Goal: Task Accomplishment & Management: Use online tool/utility

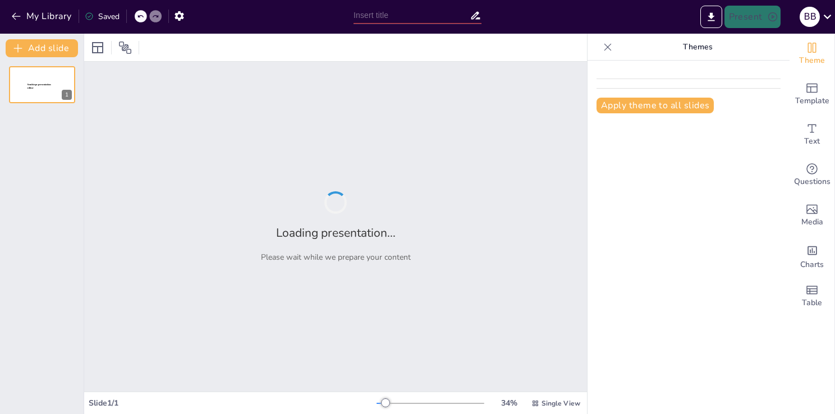
type input "New Sendsteps"
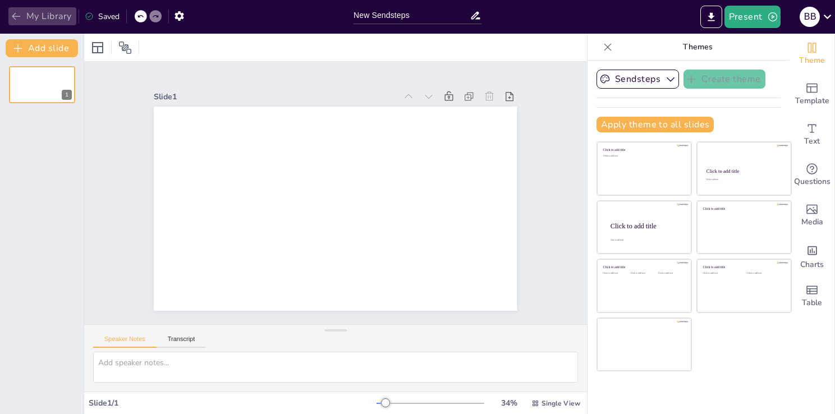
click at [19, 13] on icon "button" at bounding box center [16, 16] width 11 height 11
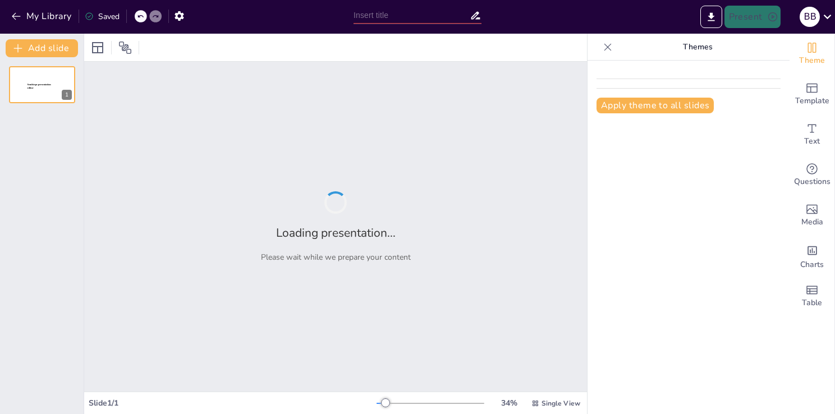
type input "El Gran Comienzo: Cómo Dios Creó el Mundo"
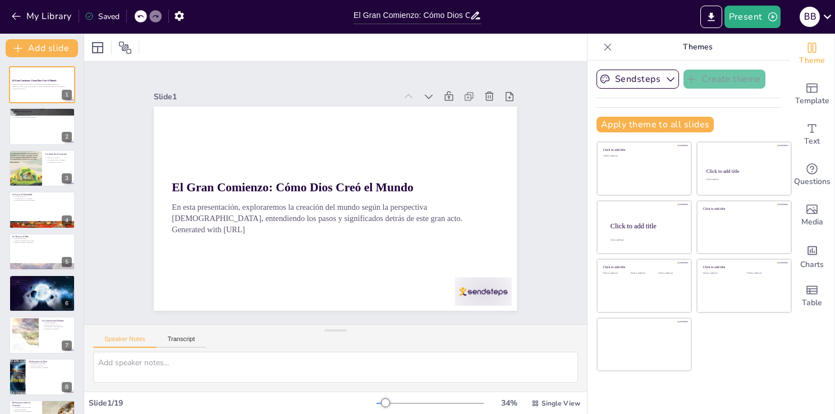
checkbox input "true"
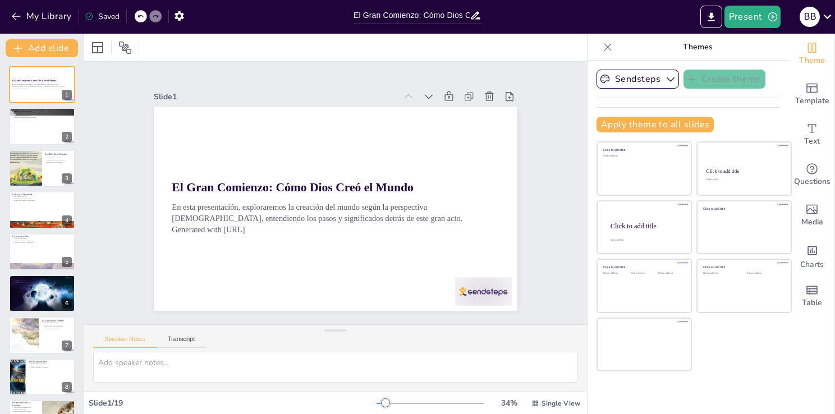
checkbox input "true"
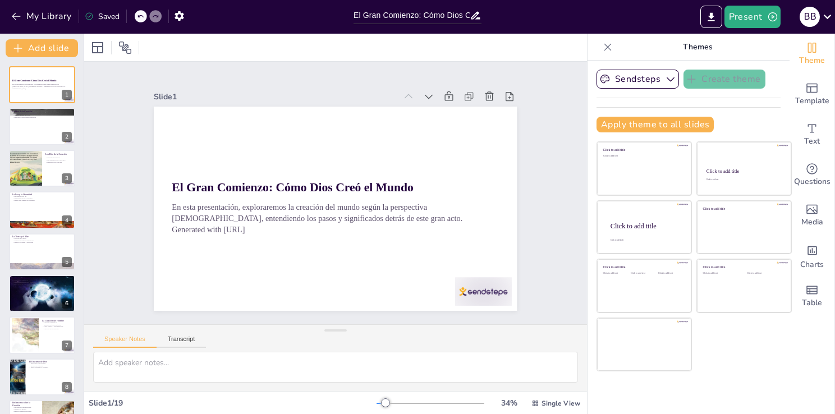
checkbox input "true"
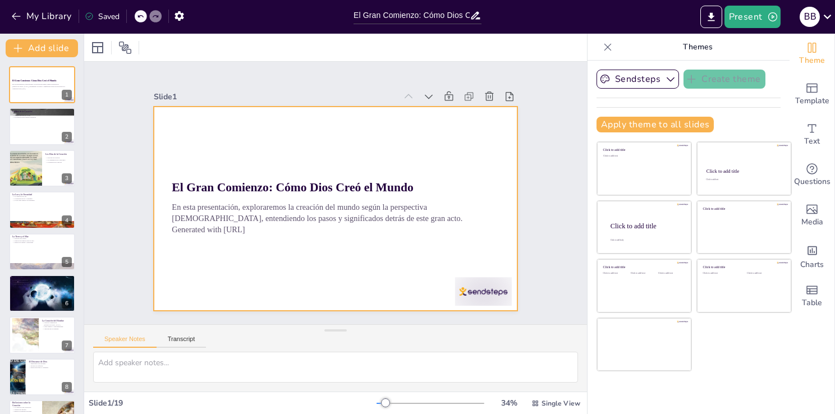
checkbox input "true"
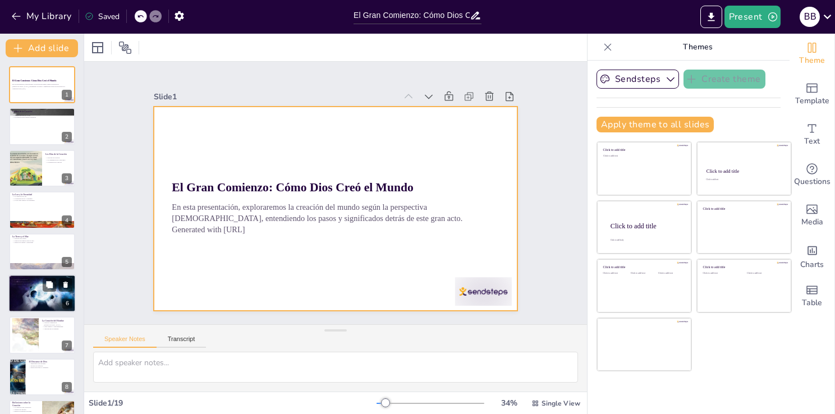
checkbox input "true"
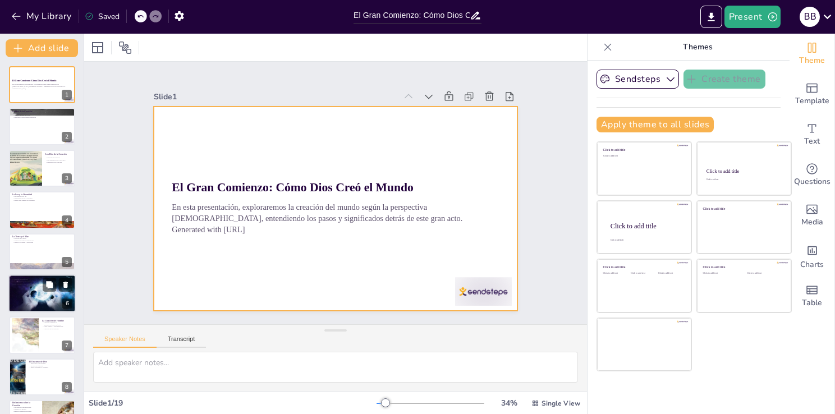
checkbox input "true"
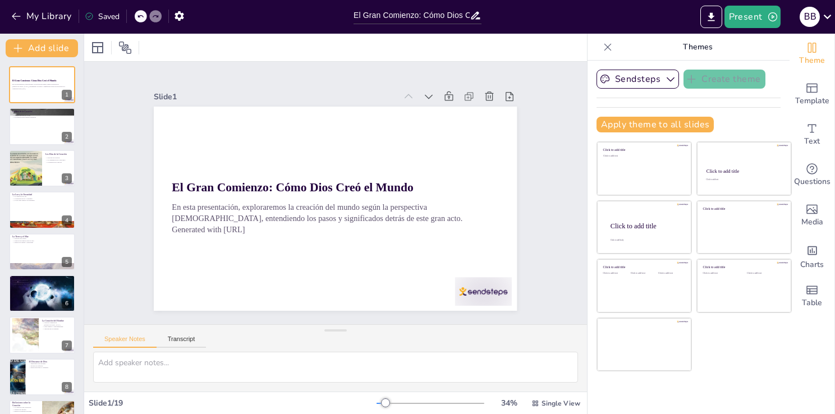
checkbox input "true"
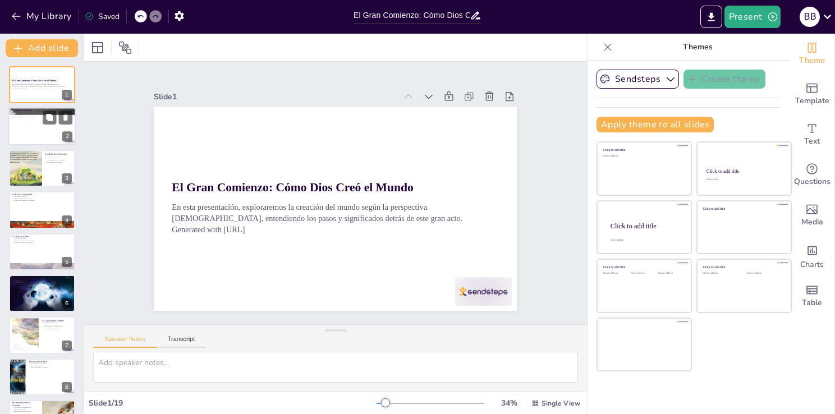
checkbox input "true"
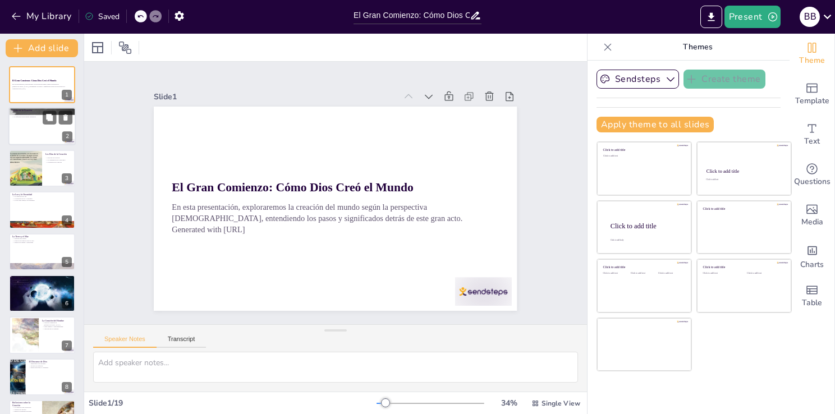
checkbox input "true"
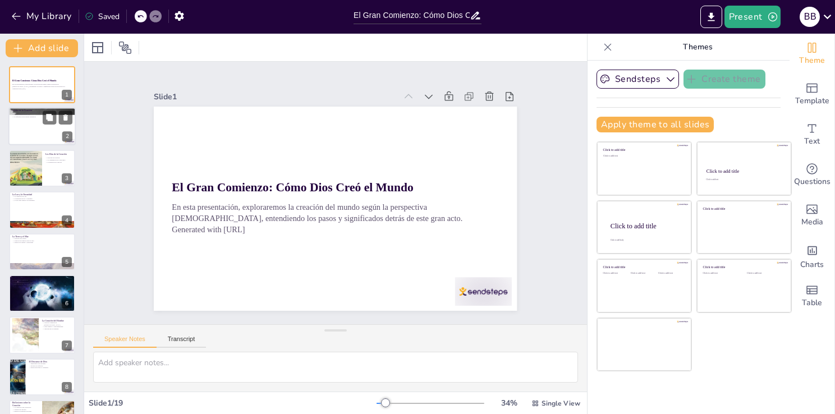
checkbox input "true"
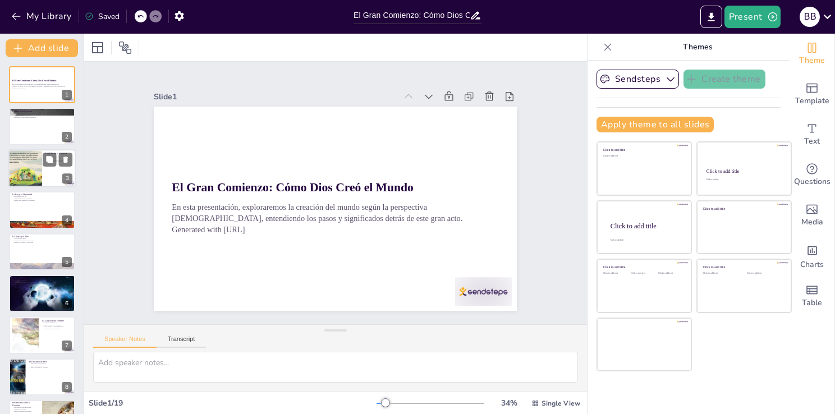
checkbox input "true"
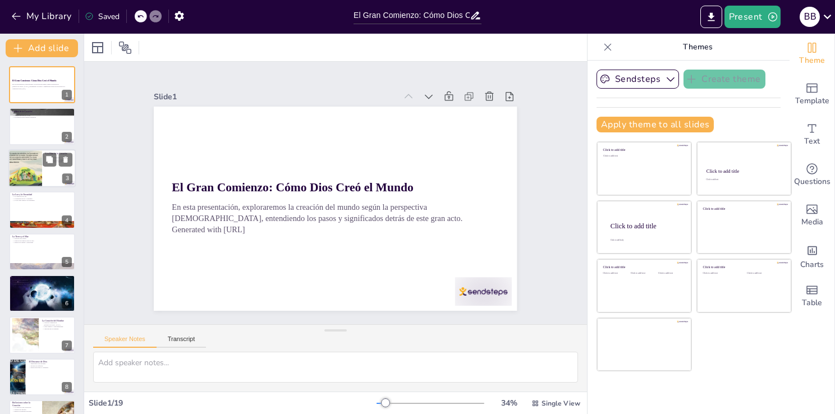
checkbox input "true"
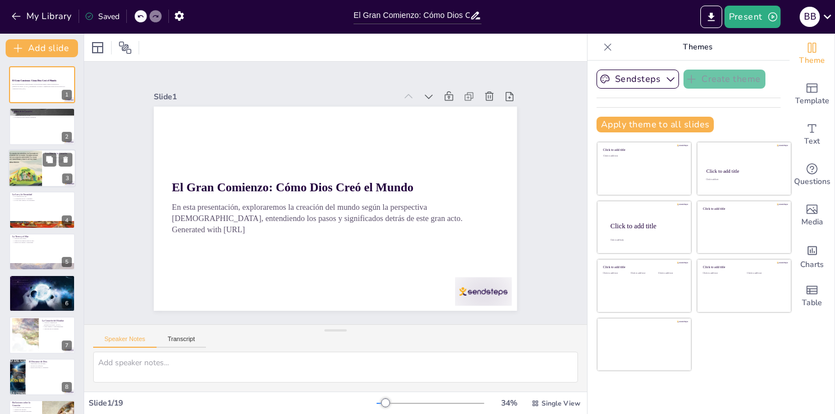
click at [36, 157] on div at bounding box center [25, 168] width 38 height 38
checkbox input "true"
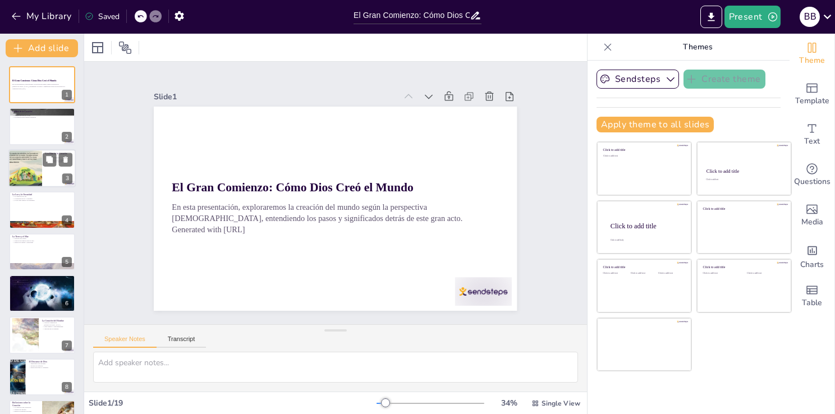
checkbox input "true"
type textarea "La narrativa de los seis días de creación nos enseña sobre el orden y la planif…"
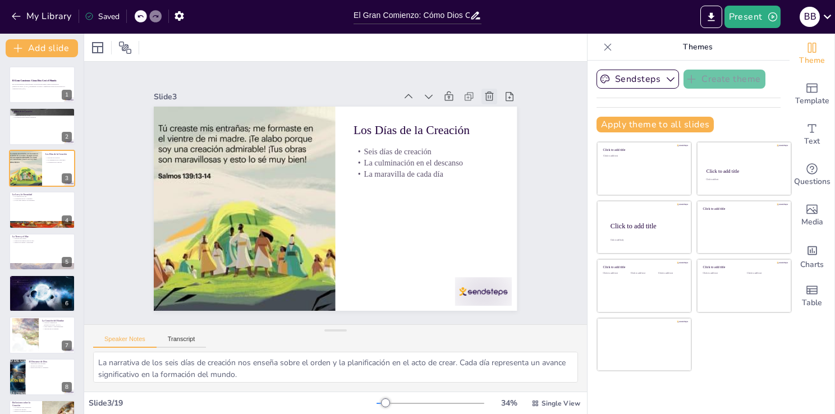
checkbox input "true"
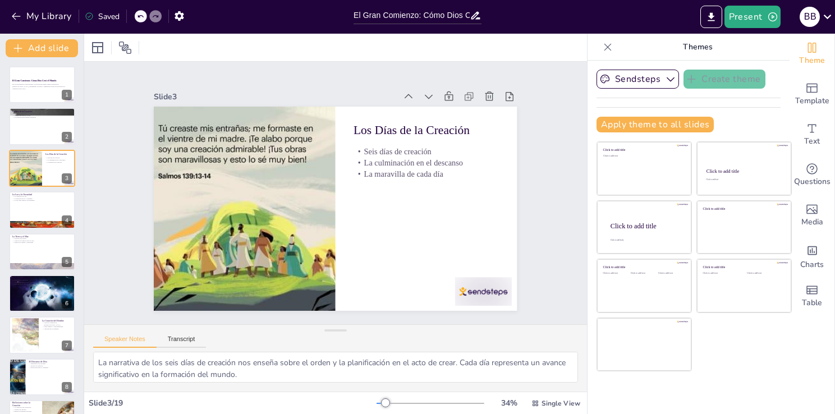
checkbox input "true"
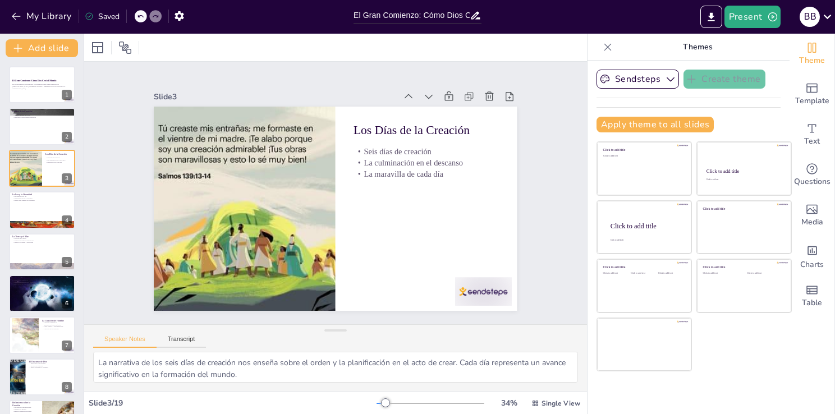
checkbox input "true"
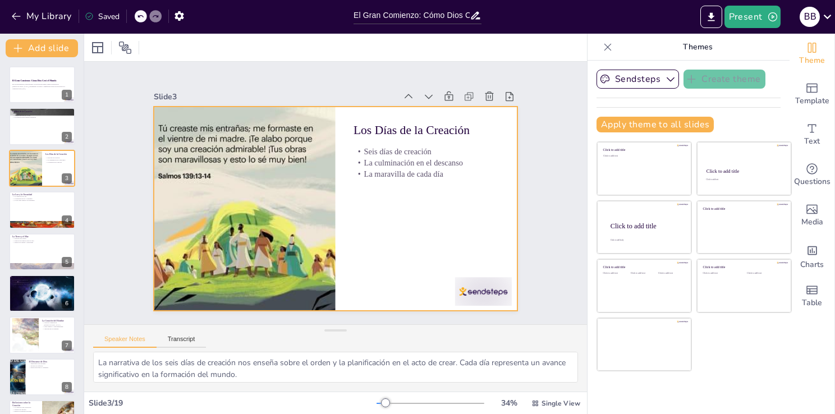
checkbox input "true"
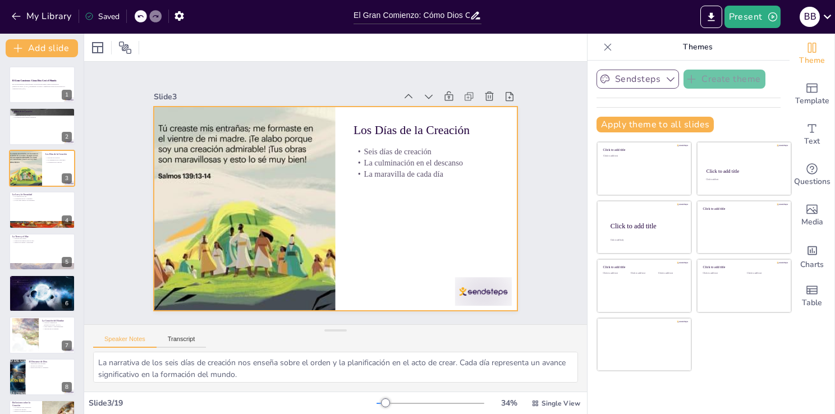
checkbox input "true"
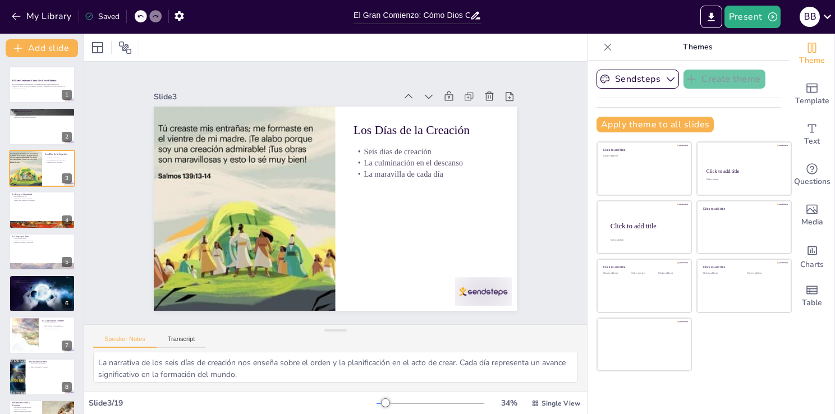
checkbox input "true"
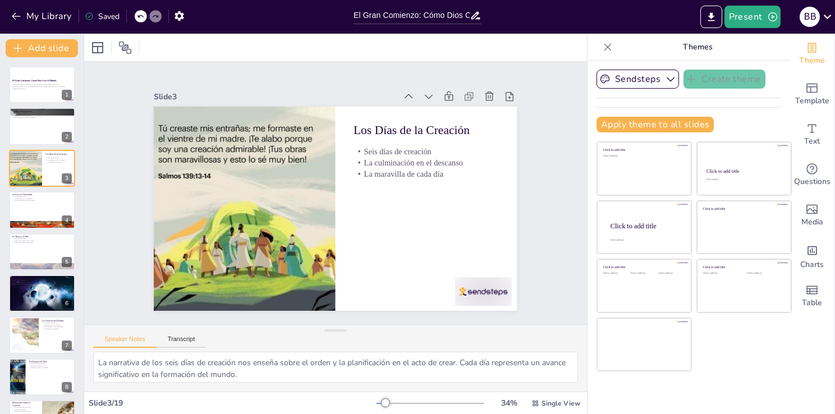
checkbox input "true"
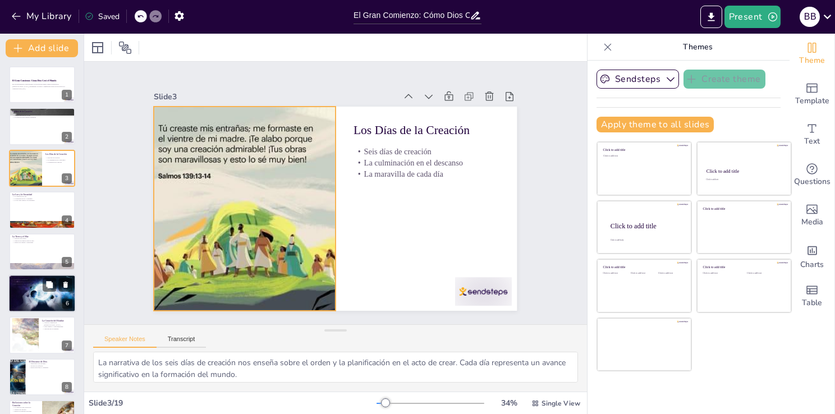
checkbox input "true"
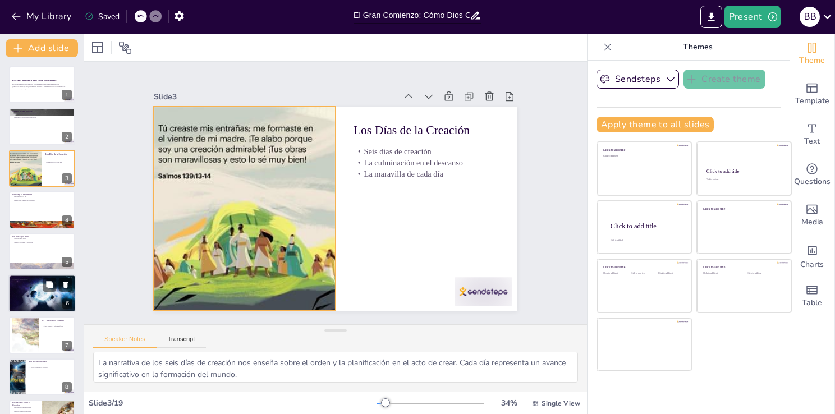
checkbox input "true"
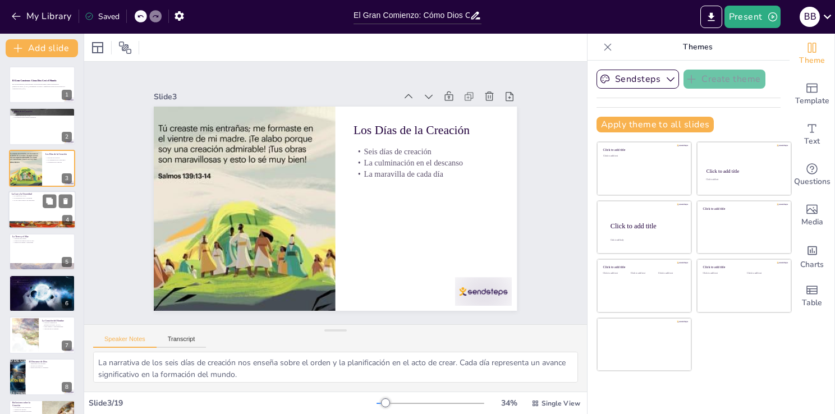
checkbox input "true"
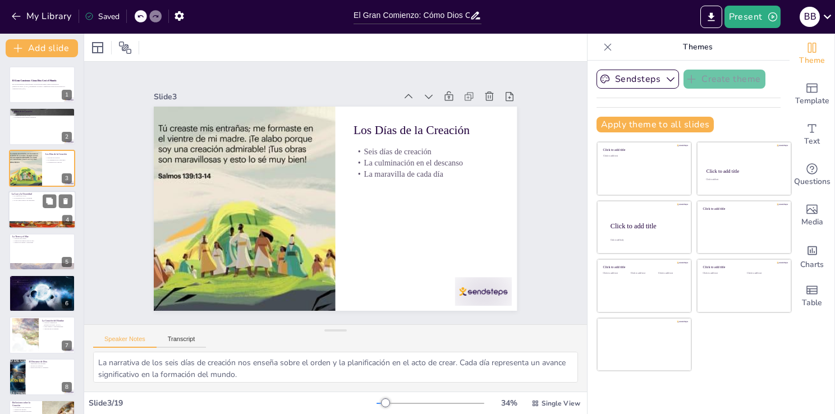
checkbox input "true"
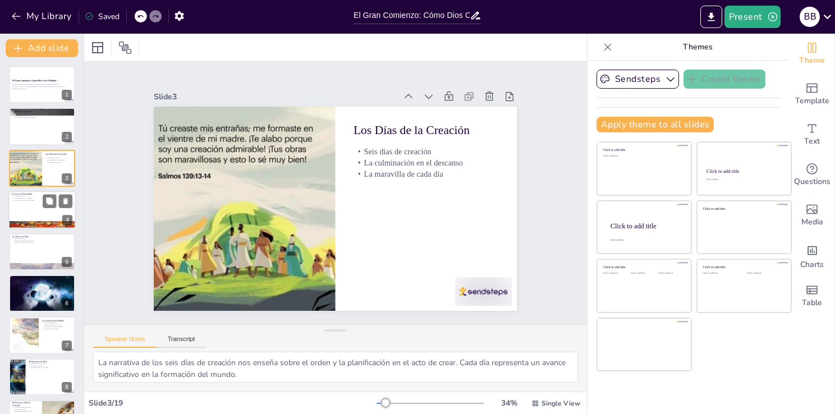
checkbox input "true"
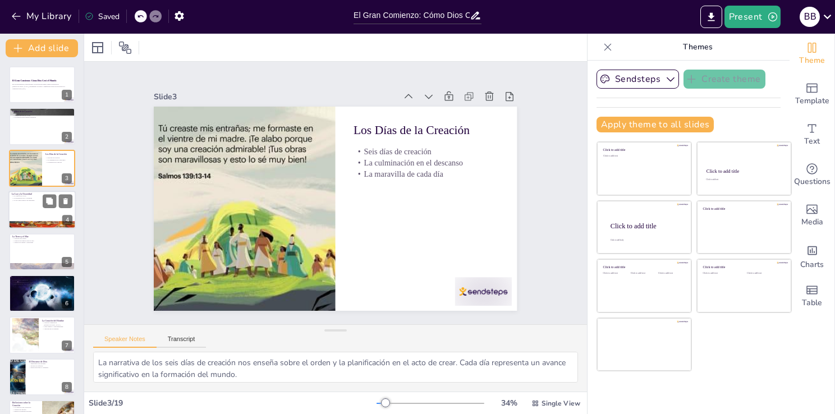
click at [34, 203] on div at bounding box center [41, 210] width 67 height 38
checkbox input "true"
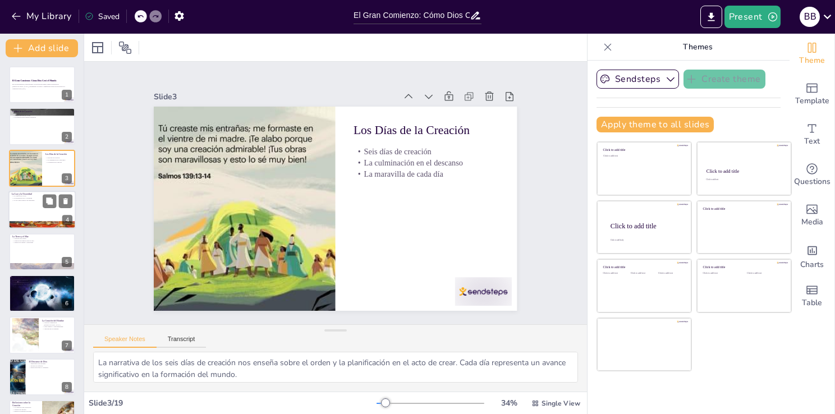
checkbox input "true"
type textarea "La creación de la luz es un acto simbólico que representa el inicio de la vida.…"
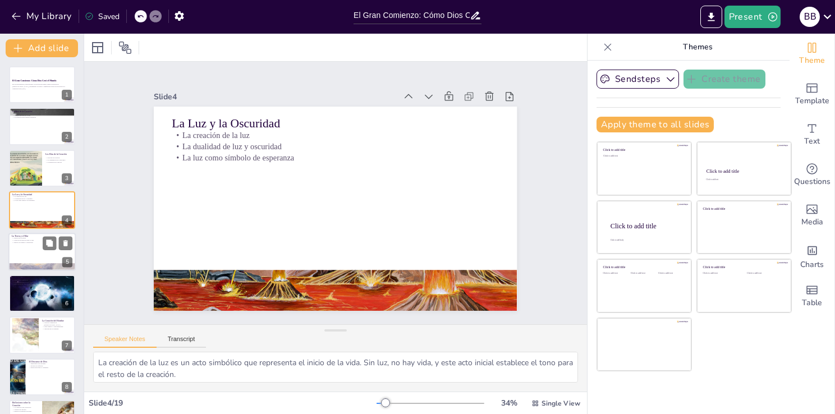
checkbox input "true"
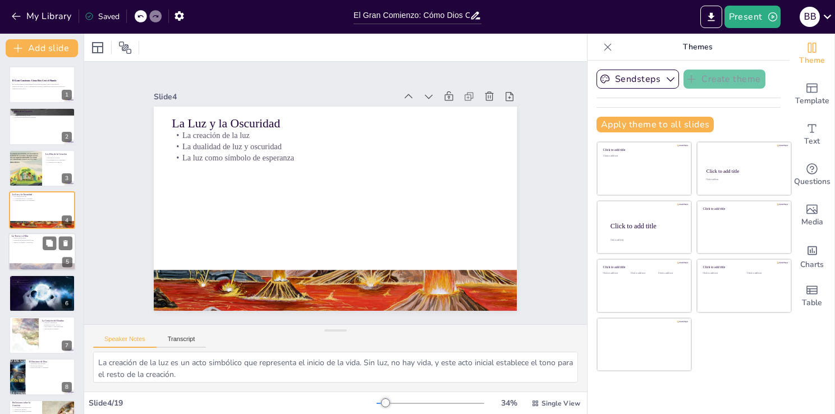
checkbox input "true"
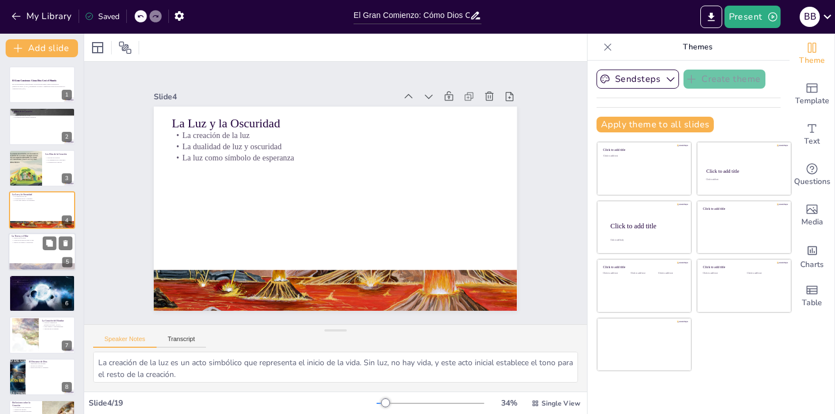
checkbox input "true"
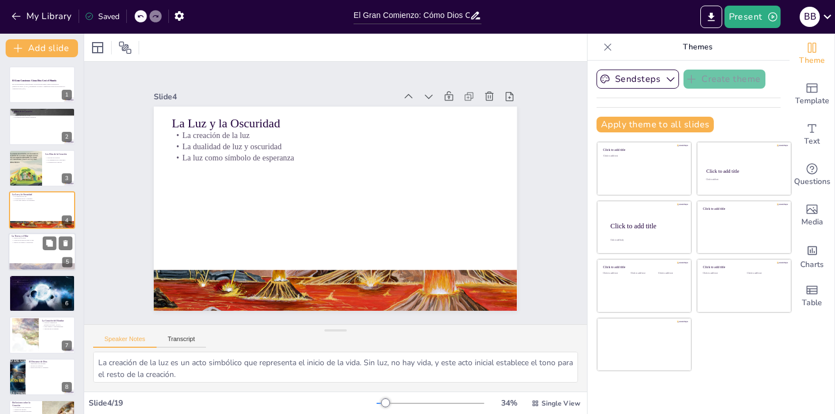
checkbox input "true"
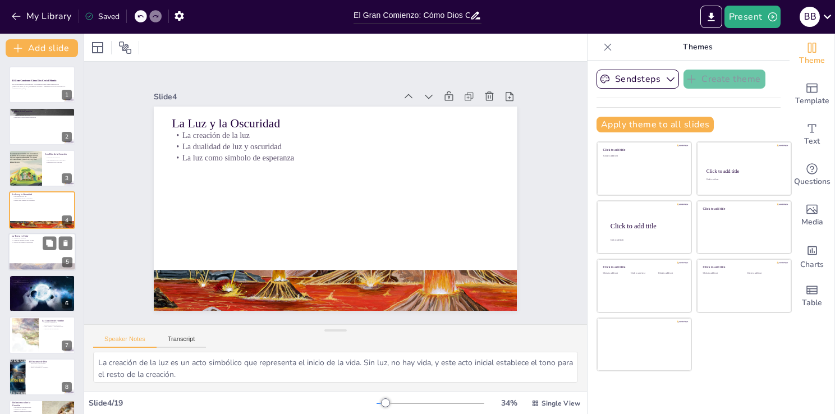
checkbox input "true"
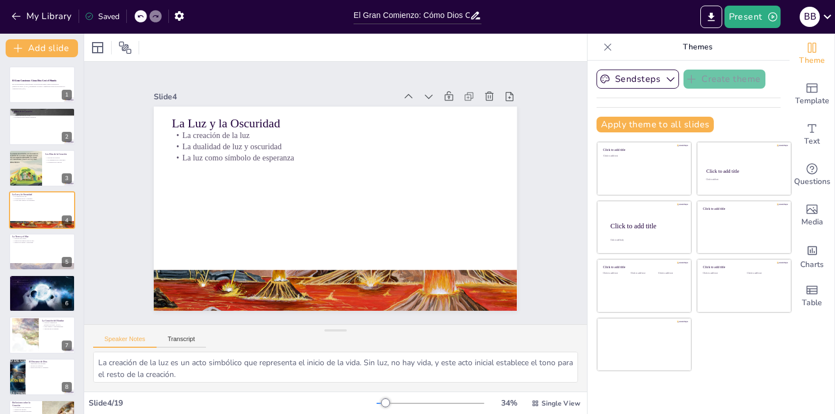
checkbox input "true"
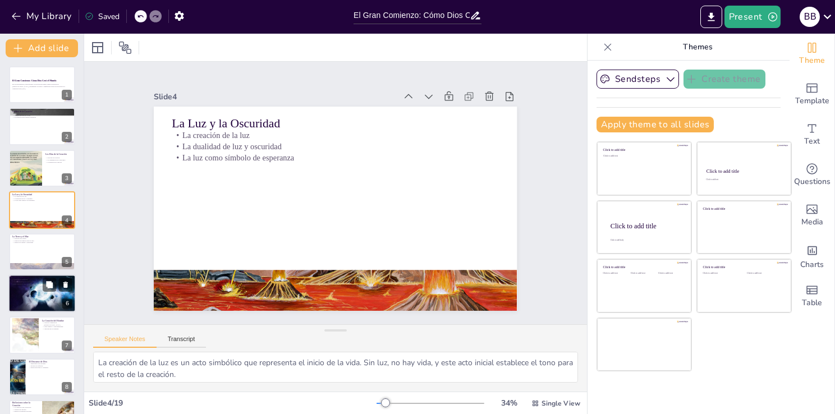
checkbox input "true"
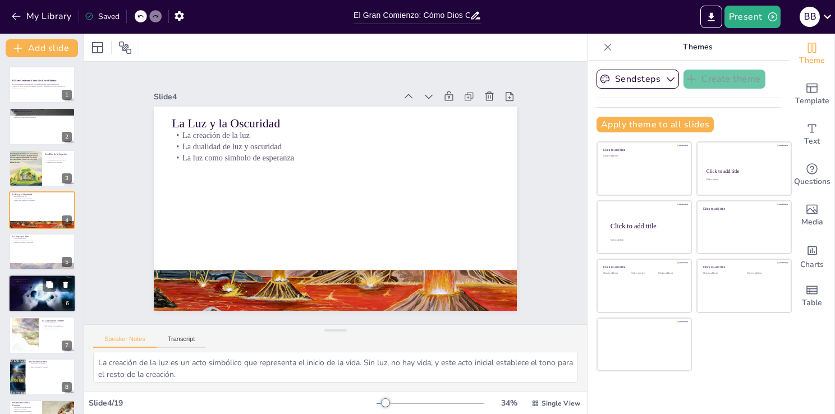
checkbox input "true"
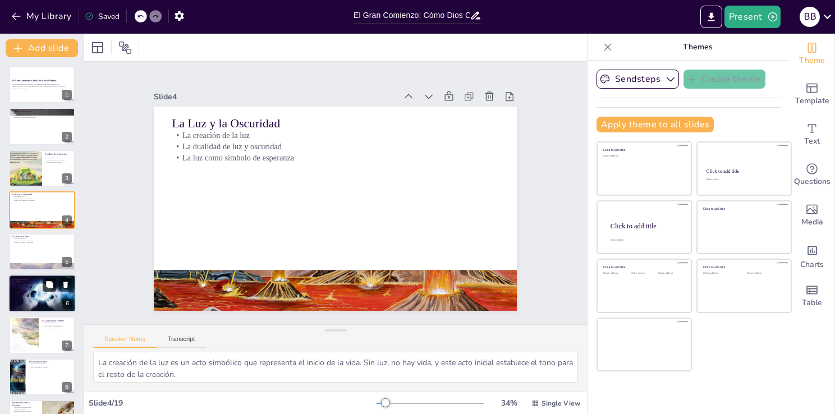
checkbox input "true"
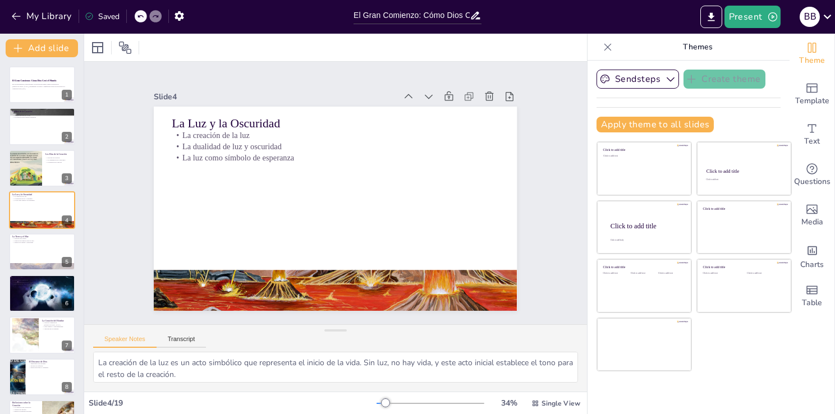
checkbox input "true"
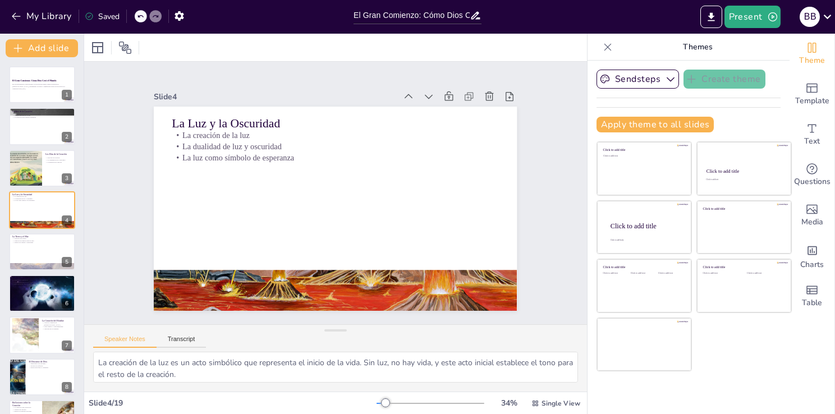
checkbox input "true"
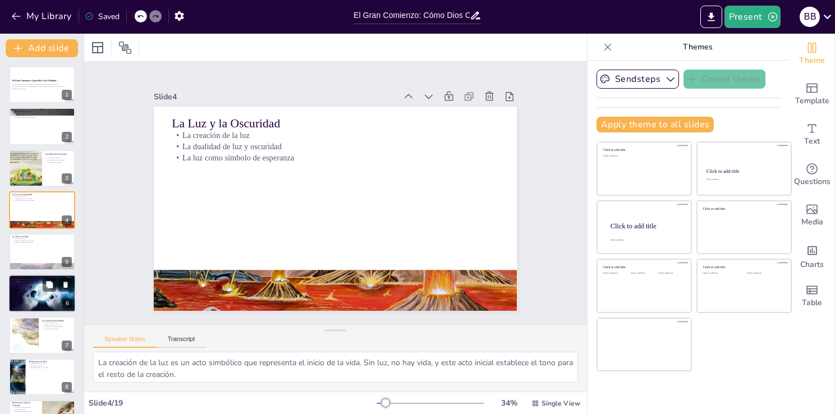
checkbox input "true"
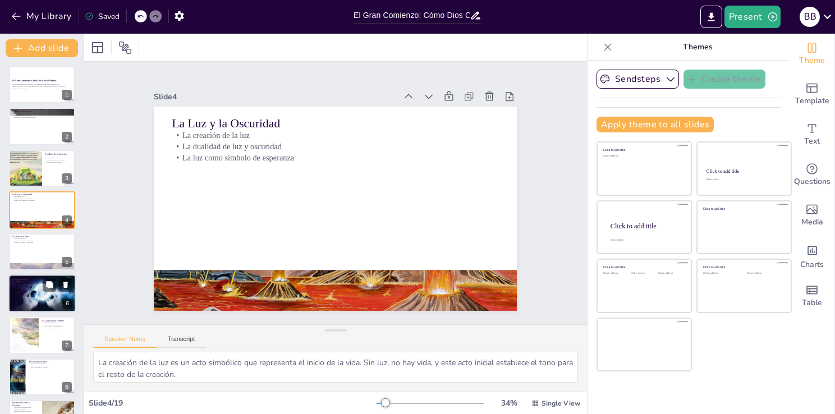
checkbox input "true"
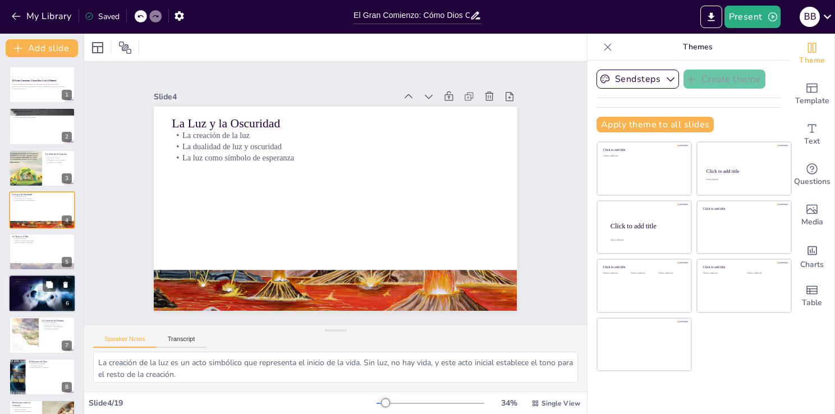
checkbox input "true"
click at [28, 256] on div at bounding box center [41, 252] width 67 height 38
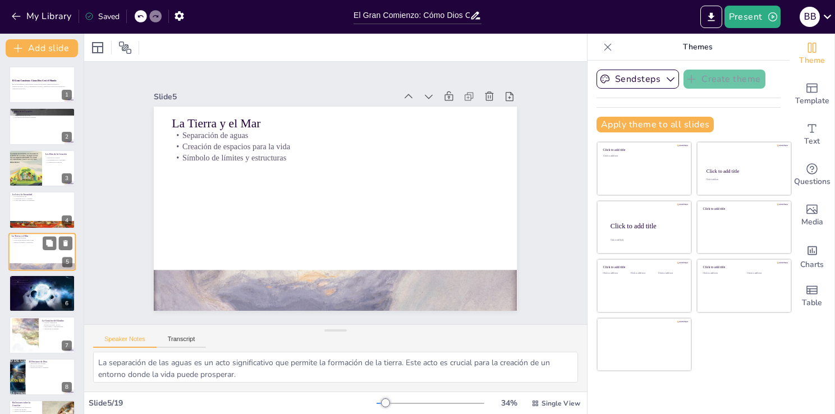
scroll to position [16, 0]
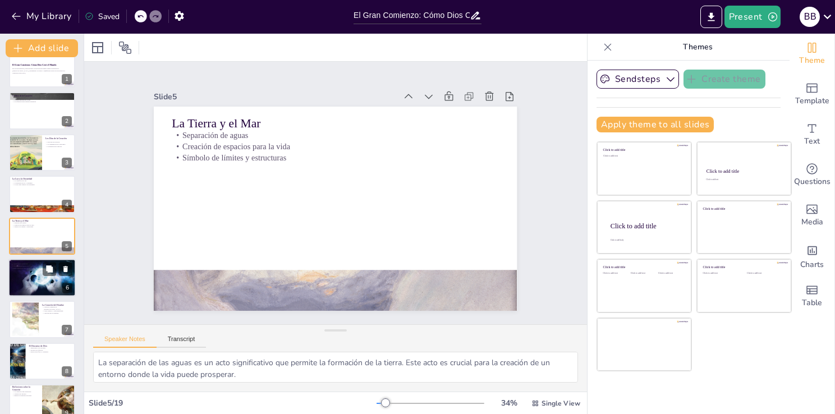
click at [36, 284] on div at bounding box center [41, 277] width 67 height 45
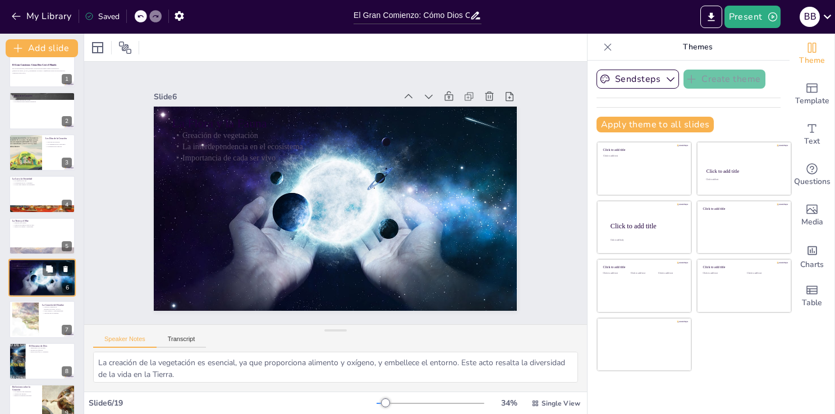
scroll to position [58, 0]
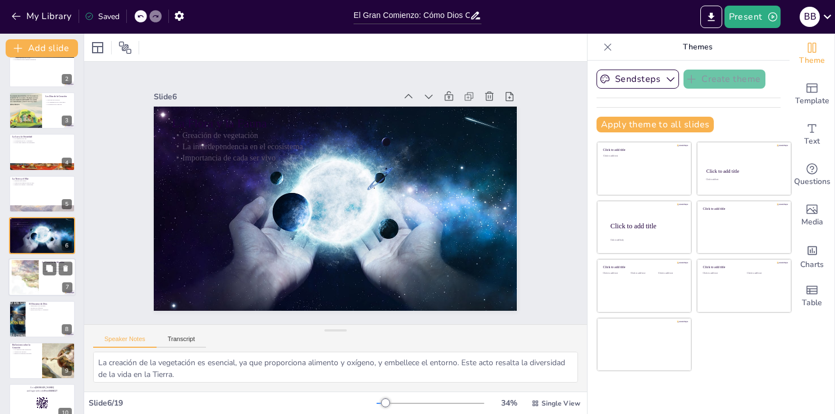
click at [31, 276] on div at bounding box center [25, 277] width 68 height 34
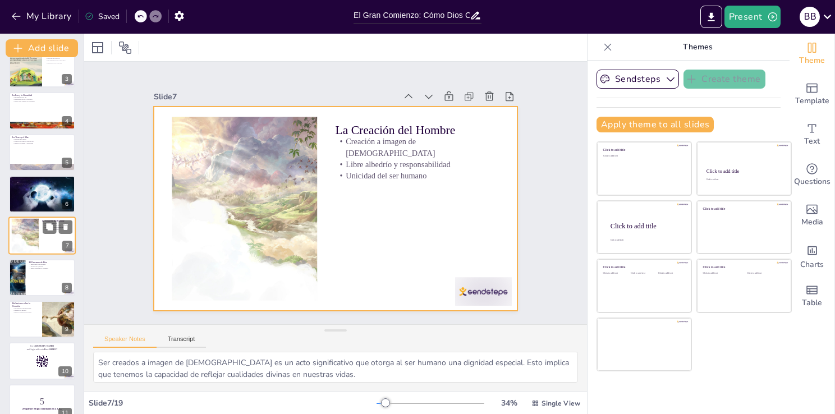
scroll to position [0, 0]
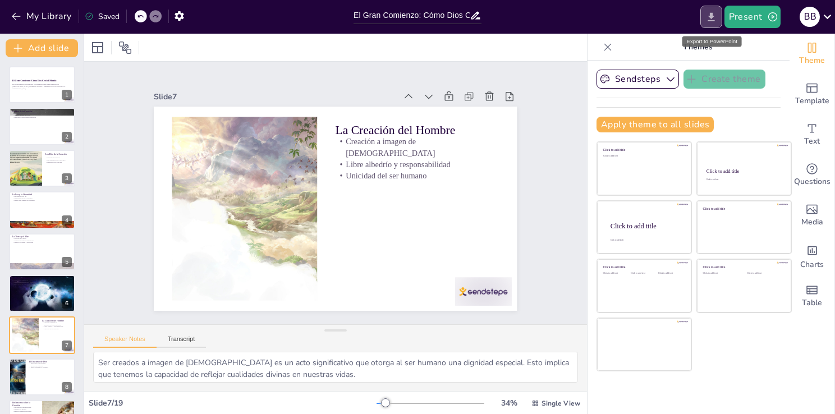
click at [716, 15] on icon "Export to PowerPoint" at bounding box center [711, 17] width 12 height 12
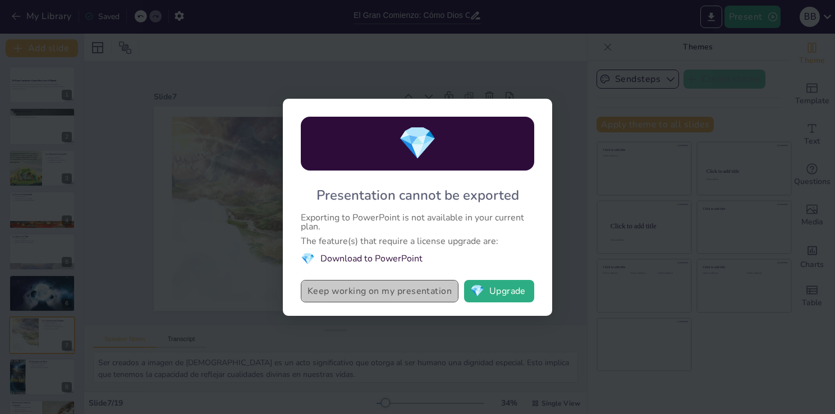
click at [404, 293] on button "Keep working on my presentation" at bounding box center [380, 291] width 158 height 22
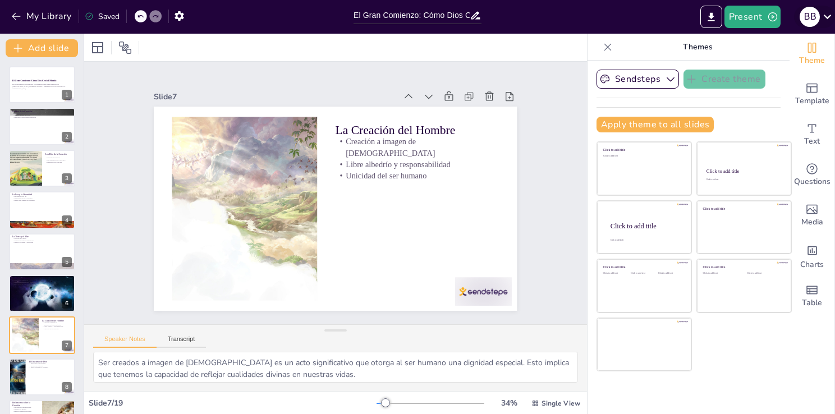
click at [826, 17] on icon at bounding box center [828, 17] width 8 height 4
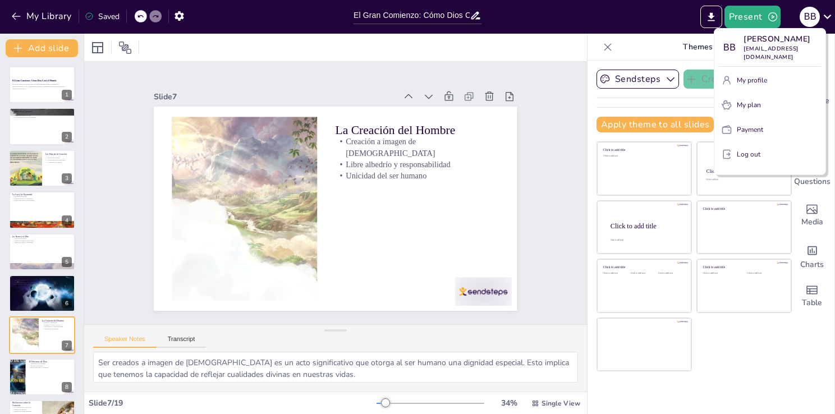
click at [708, 19] on div at bounding box center [417, 207] width 835 height 414
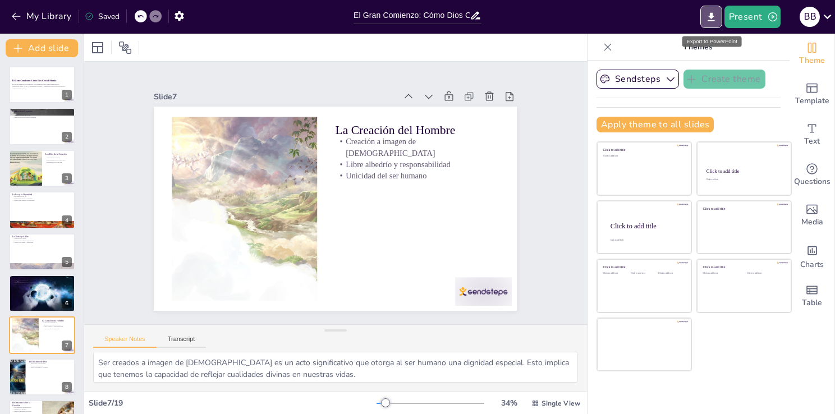
click at [708, 19] on icon "Export to PowerPoint" at bounding box center [711, 17] width 12 height 12
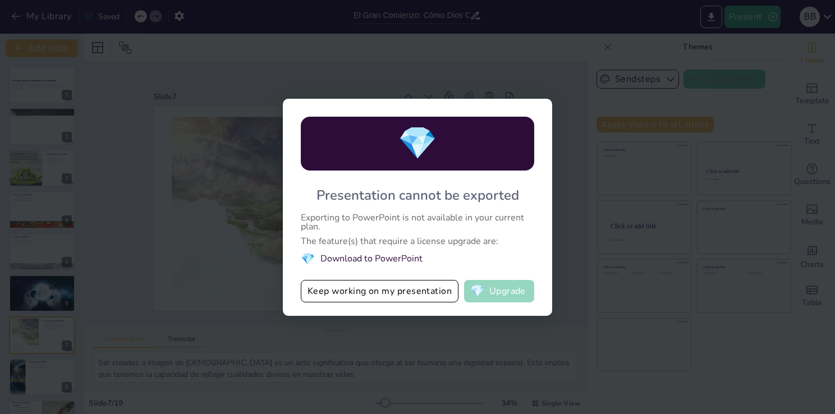
click at [480, 294] on span "💎" at bounding box center [477, 291] width 14 height 11
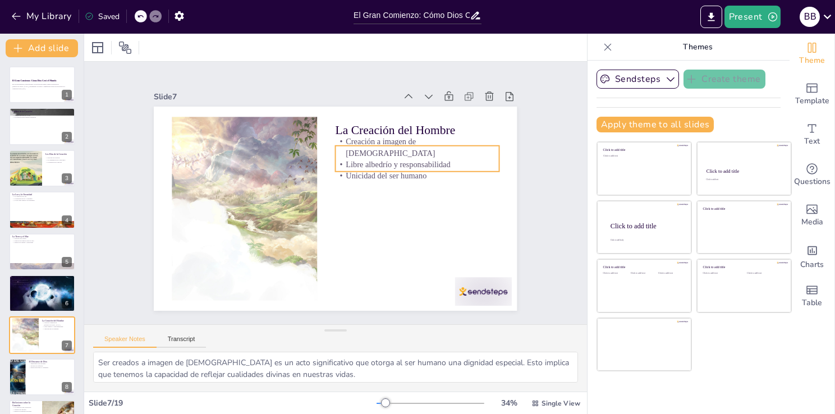
click at [394, 138] on div "La Creación del Hombre Creación a imagen de [DEMOGRAPHIC_DATA] Libre albedrío y…" at bounding box center [335, 209] width 363 height 204
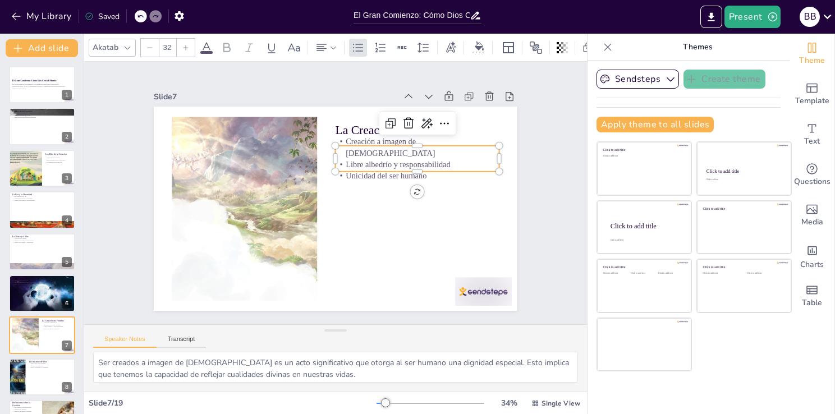
click at [446, 145] on p "Creación a imagen de [DEMOGRAPHIC_DATA]" at bounding box center [417, 147] width 163 height 22
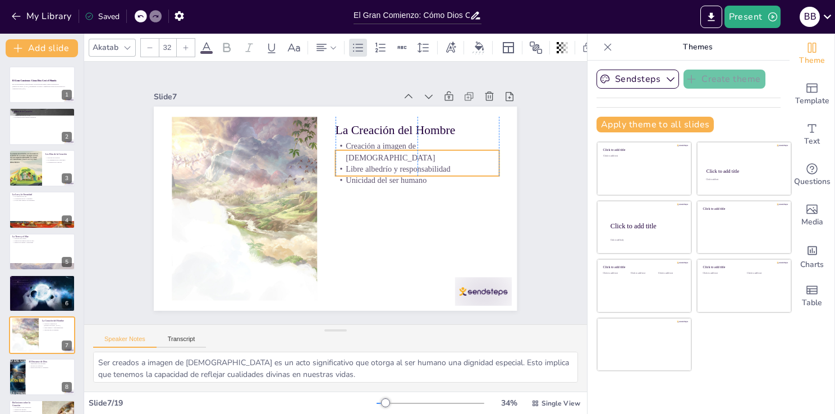
drag, startPoint x: 446, startPoint y: 145, endPoint x: 447, endPoint y: 152, distance: 6.3
click at [447, 152] on p "Creación a imagen de [DEMOGRAPHIC_DATA]" at bounding box center [421, 161] width 165 height 40
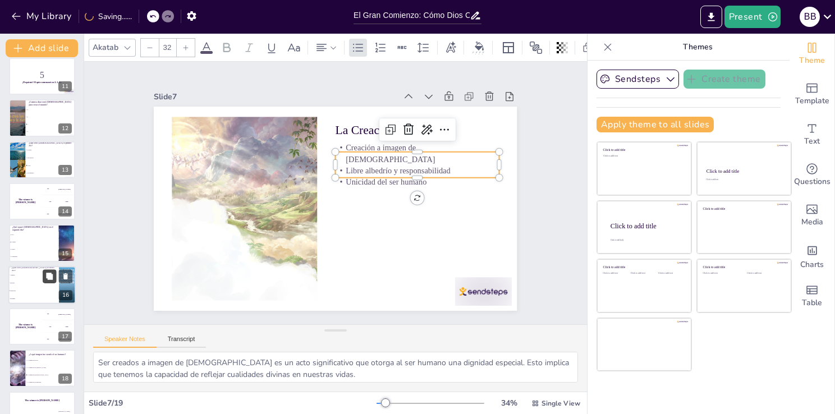
scroll to position [449, 0]
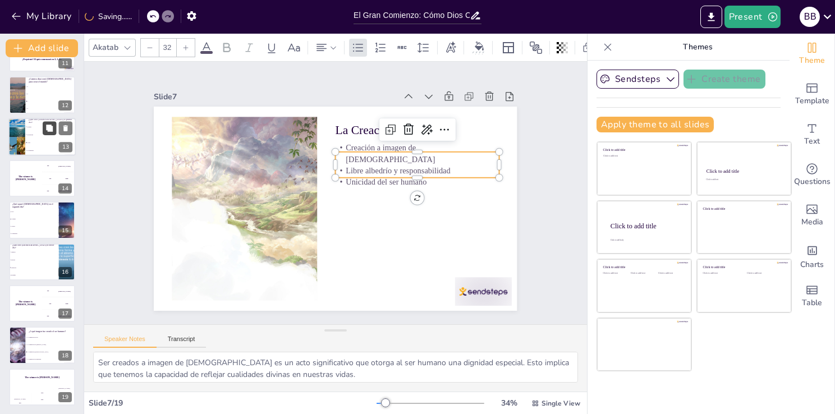
click at [49, 128] on icon at bounding box center [49, 128] width 7 height 7
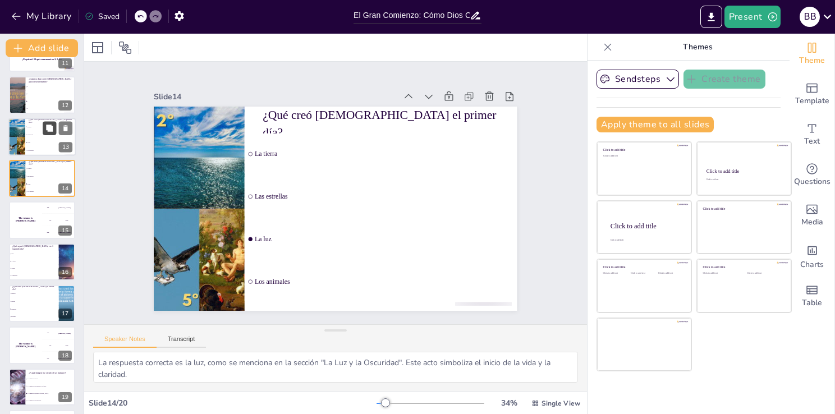
scroll to position [392, 0]
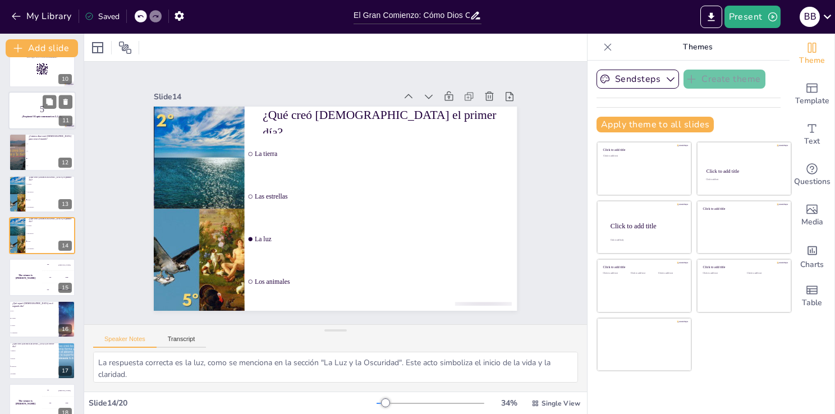
click at [35, 115] on p "¡Prepárate! El quiz comenzará en 3, 2, 1..." at bounding box center [42, 116] width 61 height 3
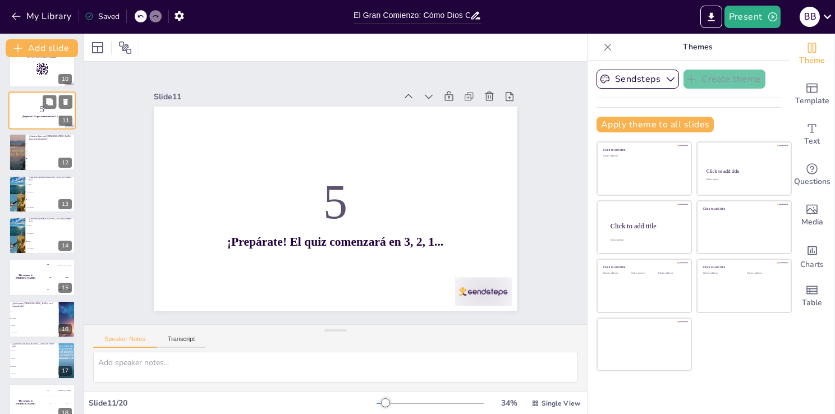
scroll to position [267, 0]
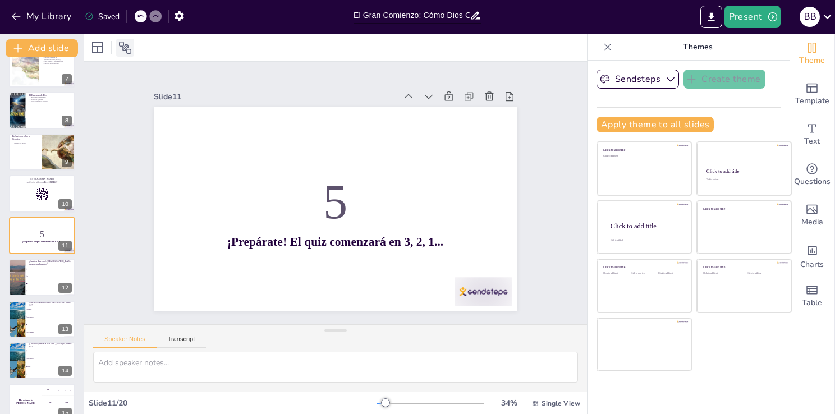
click at [124, 51] on icon at bounding box center [125, 48] width 12 height 12
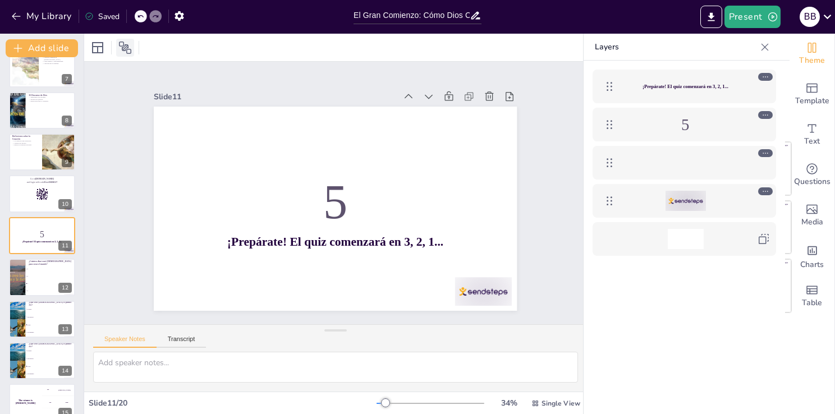
click at [124, 51] on icon at bounding box center [125, 48] width 12 height 12
click at [777, 9] on button "Present" at bounding box center [753, 17] width 56 height 22
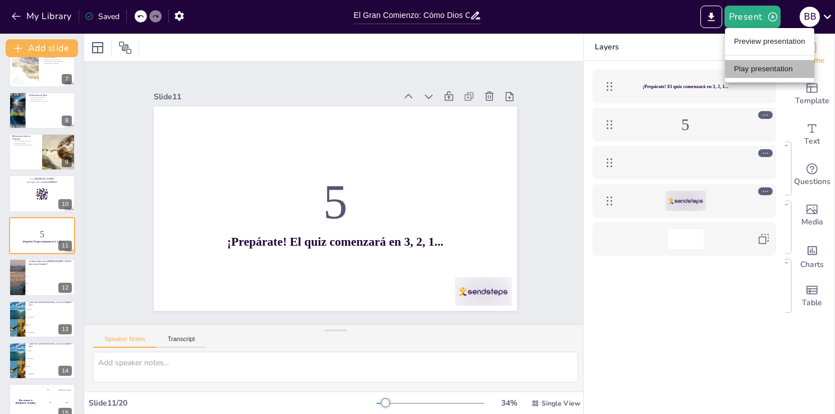
click at [755, 76] on li "Play presentation" at bounding box center [769, 69] width 89 height 18
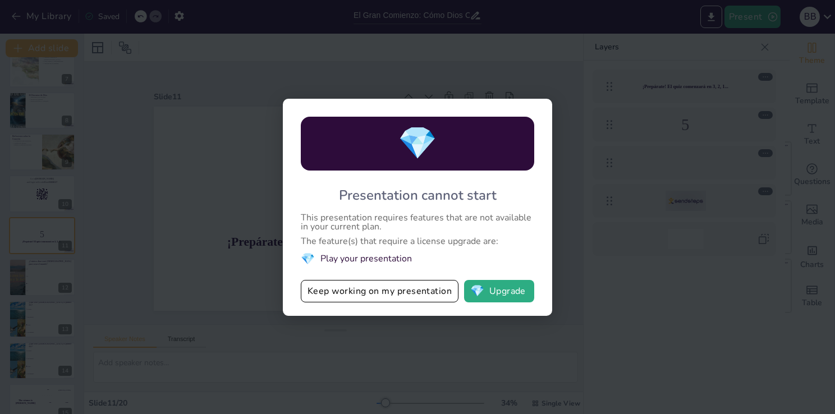
click at [540, 111] on div "💎 Presentation cannot start This presentation requires features that are not av…" at bounding box center [417, 207] width 269 height 217
click at [604, 74] on div "💎 Presentation cannot start This presentation requires features that are not av…" at bounding box center [417, 207] width 835 height 414
drag, startPoint x: 552, startPoint y: 75, endPoint x: 429, endPoint y: 292, distance: 249.8
click at [429, 292] on div "💎 Presentation cannot start This presentation requires features that are not av…" at bounding box center [417, 207] width 835 height 414
click at [429, 292] on button "Keep working on my presentation" at bounding box center [380, 291] width 158 height 22
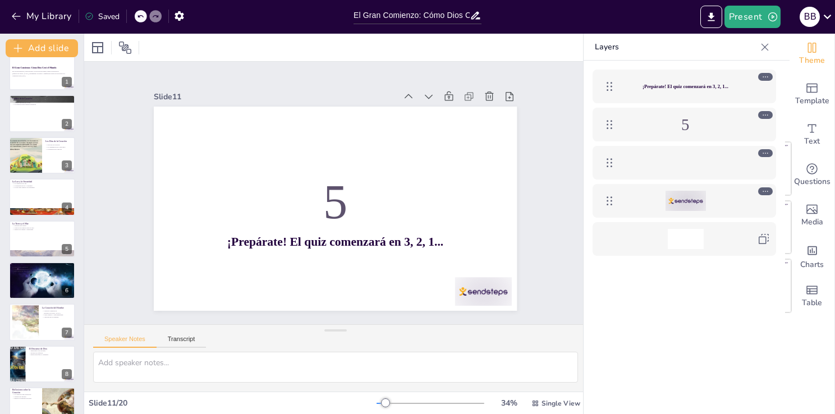
scroll to position [0, 0]
